Goal: Task Accomplishment & Management: Manage account settings

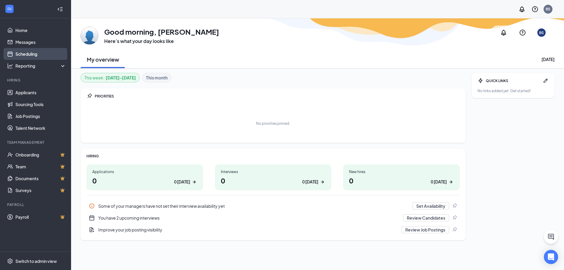
click at [32, 53] on link "Scheduling" at bounding box center [40, 54] width 51 height 12
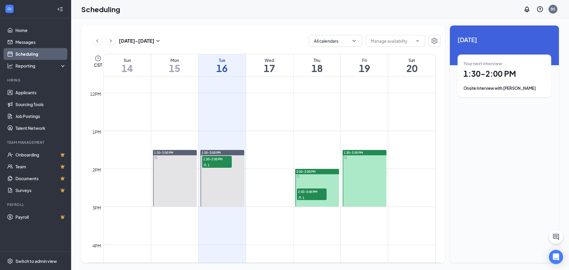
scroll to position [439, 0]
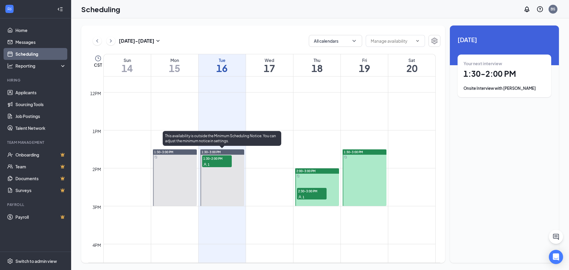
click at [225, 163] on div "1" at bounding box center [217, 164] width 30 height 6
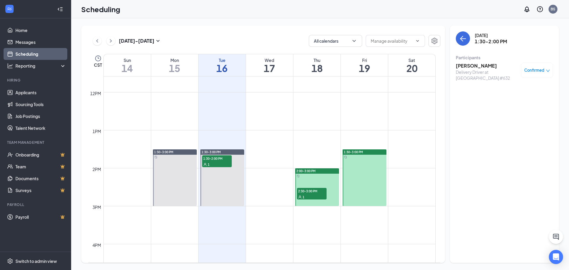
click at [469, 65] on h3 "[PERSON_NAME]" at bounding box center [487, 65] width 62 height 7
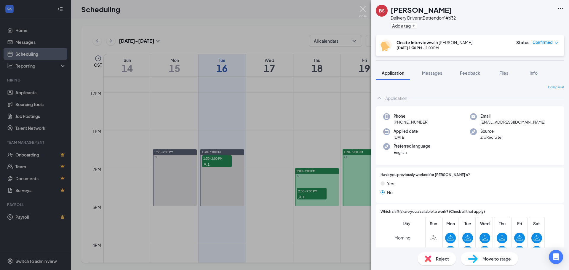
click at [362, 9] on img at bounding box center [362, 12] width 7 height 12
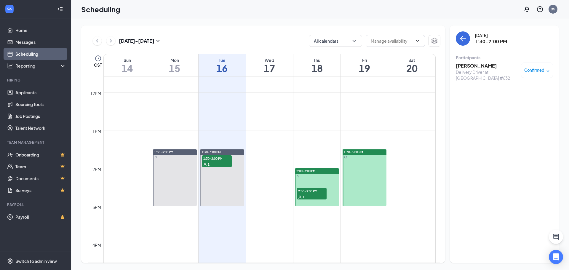
click at [306, 197] on div "1" at bounding box center [312, 197] width 30 height 6
